Goal: Information Seeking & Learning: Learn about a topic

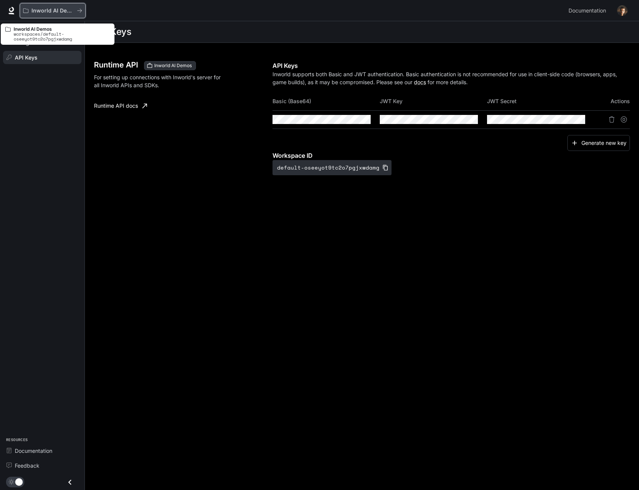
click at [38, 9] on p "Inworld AI Demos" at bounding box center [52, 11] width 42 height 6
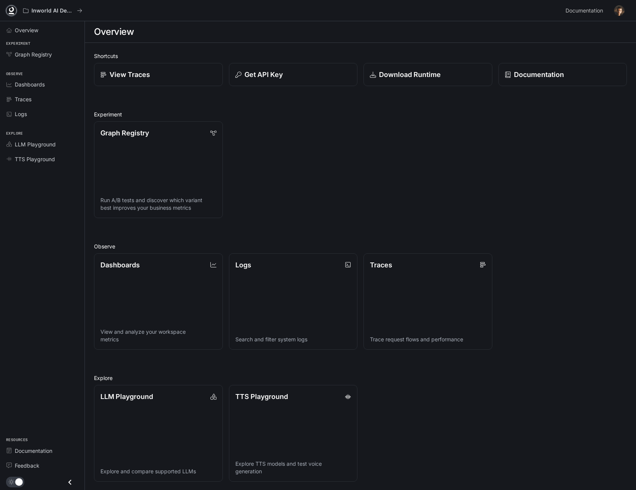
click at [10, 13] on icon at bounding box center [12, 14] width 6 height 2
click at [584, 17] on link "Documentation Documentation" at bounding box center [586, 10] width 46 height 15
